Goal: Information Seeking & Learning: Learn about a topic

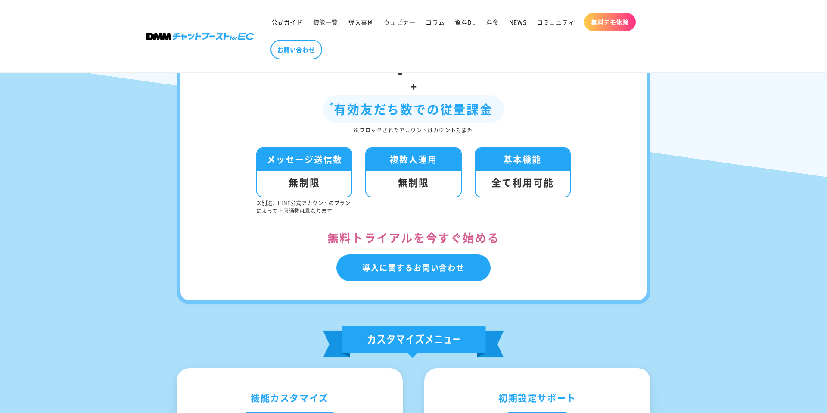
scroll to position [3124, 0]
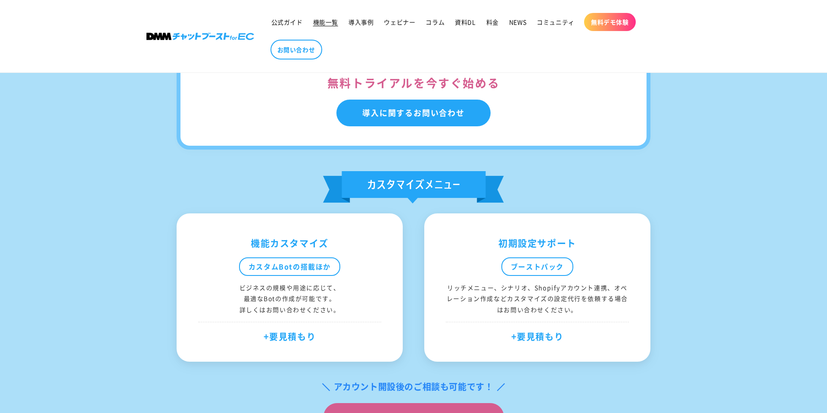
click at [323, 21] on span "機能一覧" at bounding box center [325, 22] width 25 height 8
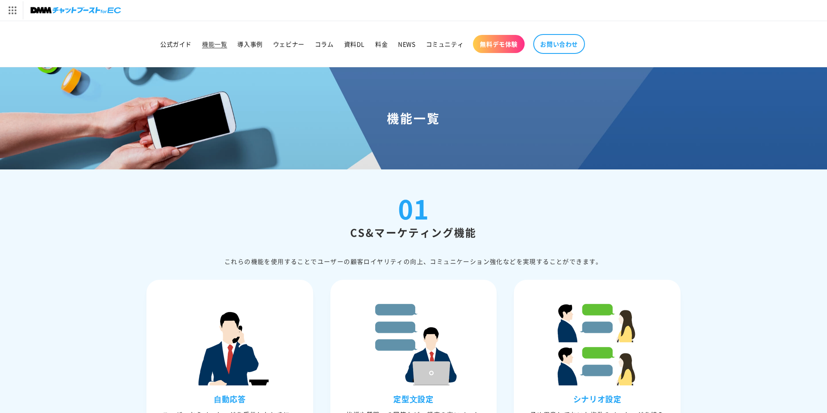
click at [272, 107] on div "機能一覧" at bounding box center [413, 118] width 827 height 102
